Goal: Check status: Check status

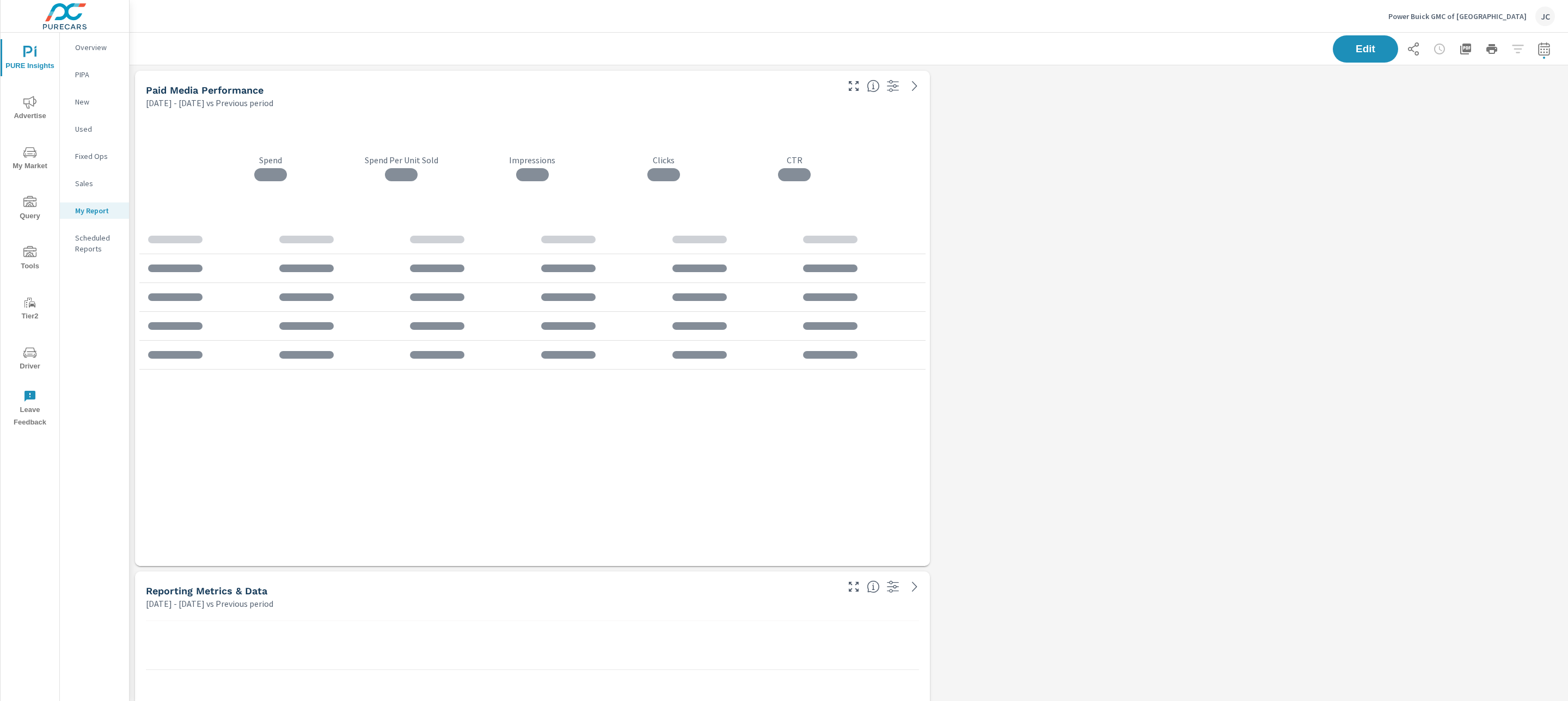
scroll to position [3287, 1451]
